Goal: Information Seeking & Learning: Learn about a topic

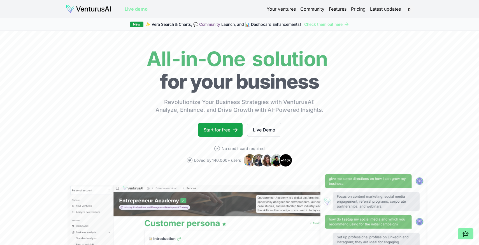
click at [129, 12] on link "Live demo" at bounding box center [136, 9] width 23 height 7
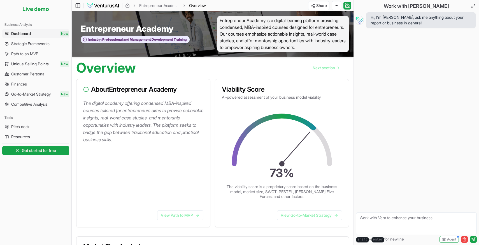
click at [34, 79] on ul "Dashboard New Strategic Frameworks Path to an MVP Unique Selling Points New Cus…" at bounding box center [35, 69] width 67 height 80
click at [32, 86] on link "Finances" at bounding box center [35, 84] width 67 height 9
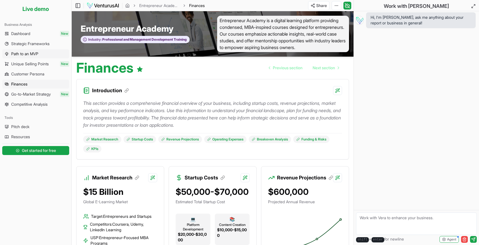
click at [44, 57] on link "Path to an MVP" at bounding box center [35, 53] width 67 height 9
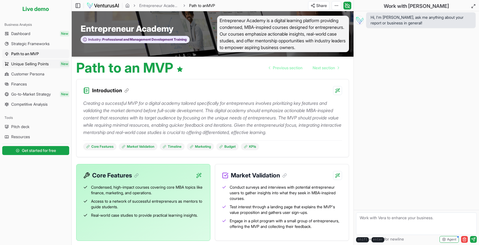
click at [43, 64] on span "Unique Selling Points" at bounding box center [30, 64] width 38 height 6
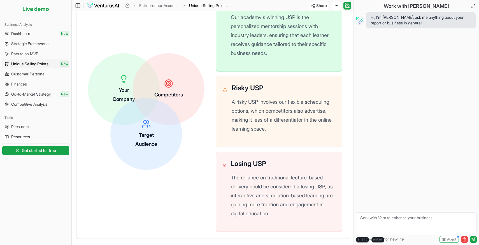
scroll to position [191, 0]
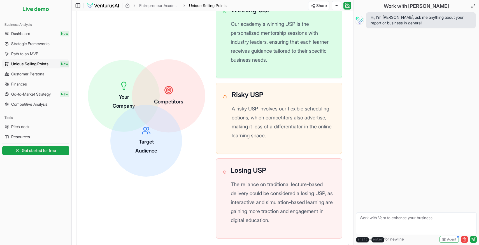
click at [179, 105] on div "Competitors" at bounding box center [168, 95] width 29 height 20
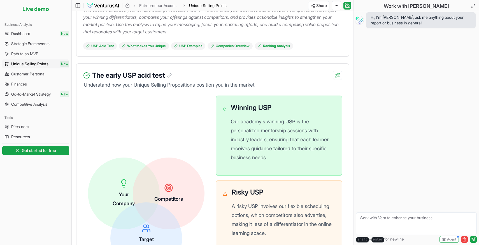
scroll to position [94, 0]
click at [42, 75] on span "Customer Persona" at bounding box center [27, 74] width 33 height 6
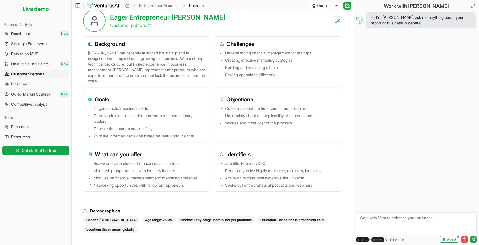
scroll to position [169, 0]
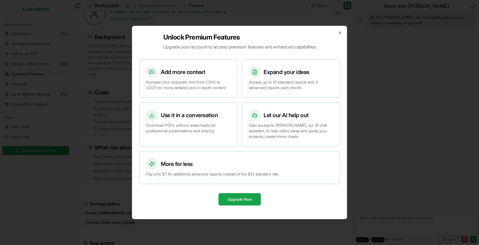
click at [337, 32] on div "Unlock Premium Features Upgrade your account to access premium features and enh…" at bounding box center [239, 122] width 215 height 193
click at [337, 29] on div "Unlock Premium Features Upgrade your account to access premium features and enh…" at bounding box center [239, 122] width 215 height 193
click at [341, 32] on icon "button" at bounding box center [340, 33] width 2 height 2
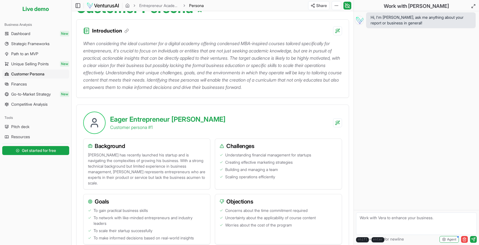
scroll to position [0, 0]
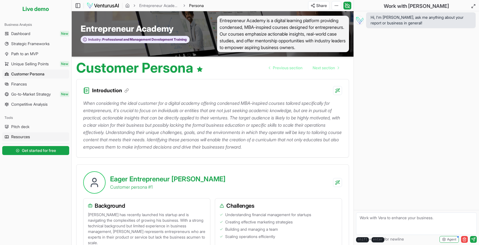
click at [50, 132] on link "Resources" at bounding box center [35, 136] width 67 height 9
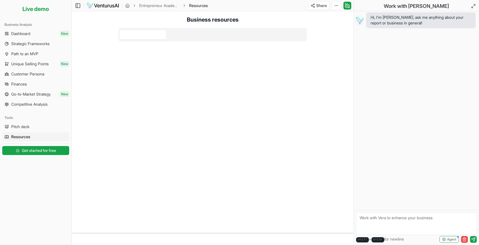
click at [51, 125] on link "Pitch deck" at bounding box center [35, 126] width 67 height 9
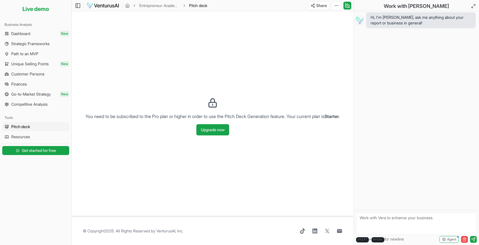
click at [40, 78] on ul "Dashboard New Strategic Frameworks Path to an MVP Unique Selling Points New Cus…" at bounding box center [35, 69] width 67 height 80
click at [40, 81] on link "Finances" at bounding box center [35, 84] width 67 height 9
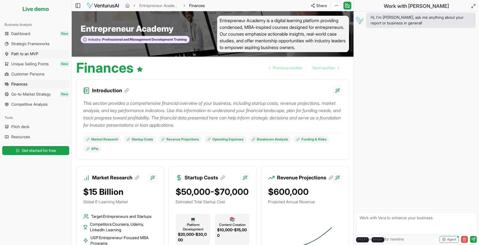
click at [43, 51] on link "Path to an MVP" at bounding box center [35, 53] width 67 height 9
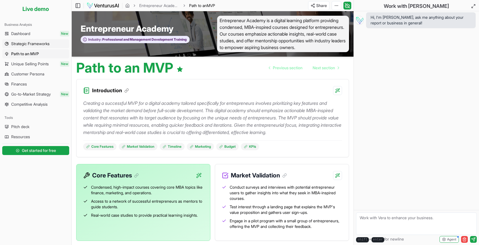
click at [52, 46] on link "Strategic Frameworks" at bounding box center [35, 43] width 67 height 9
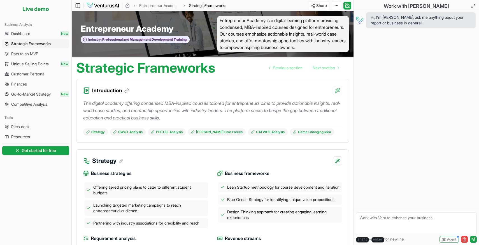
click at [106, 8] on img at bounding box center [103, 5] width 33 height 7
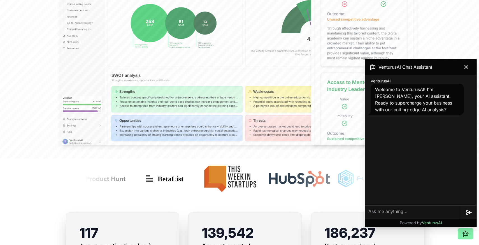
scroll to position [247, 0]
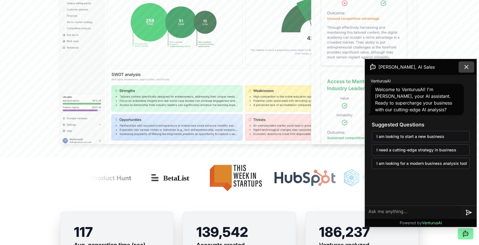
click at [466, 66] on icon at bounding box center [466, 66] width 3 height 3
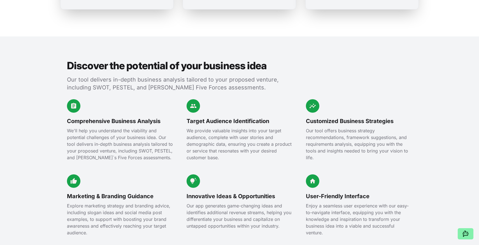
scroll to position [587, 0]
